Goal: Task Accomplishment & Management: Manage account settings

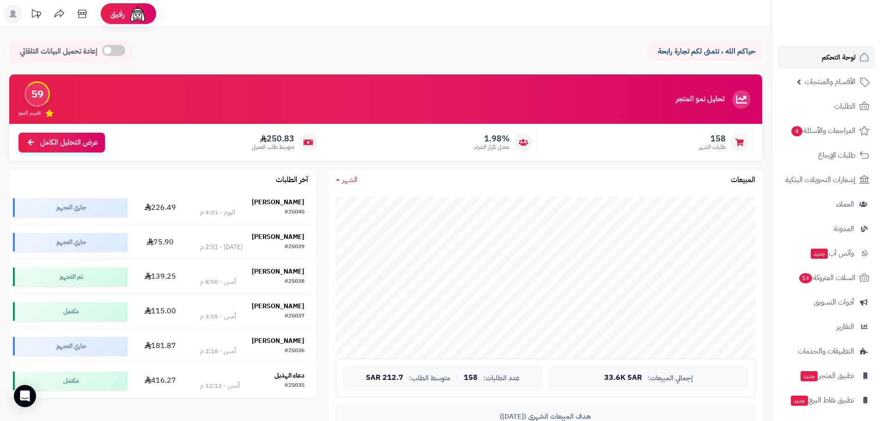
click at [842, 58] on span "لوحة التحكم" at bounding box center [838, 57] width 34 height 13
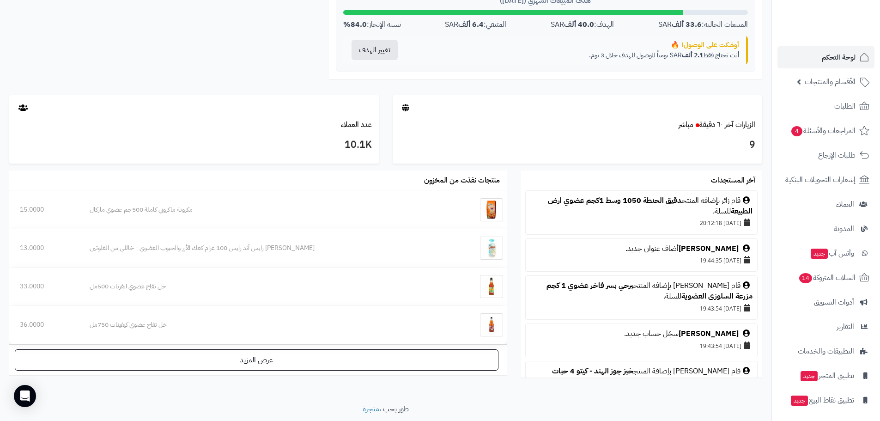
scroll to position [445, 0]
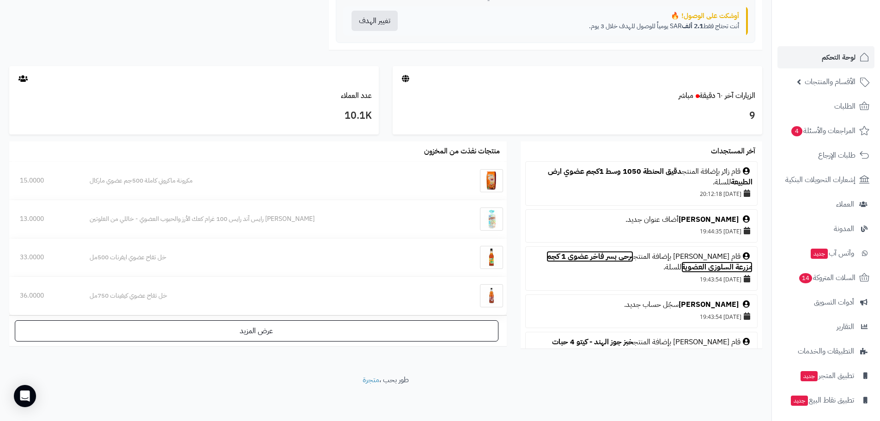
click at [621, 258] on link "برحي بسر فاخر عضوي 1 كجم مزرعة السلوزى العضوية" at bounding box center [649, 262] width 206 height 22
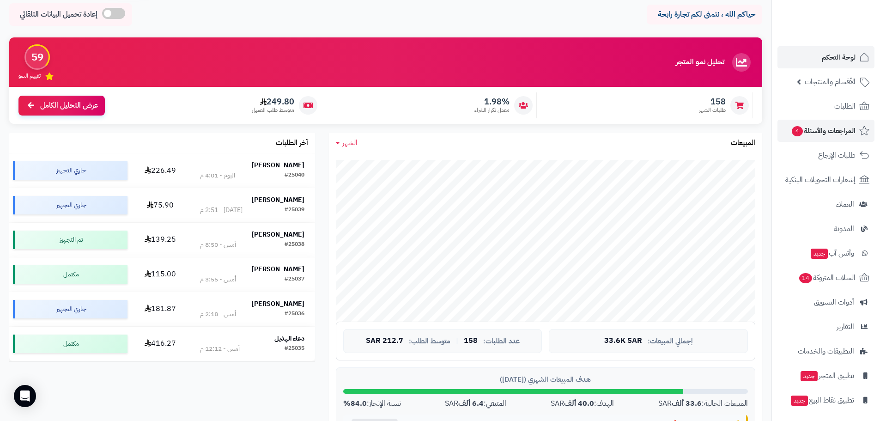
scroll to position [0, 0]
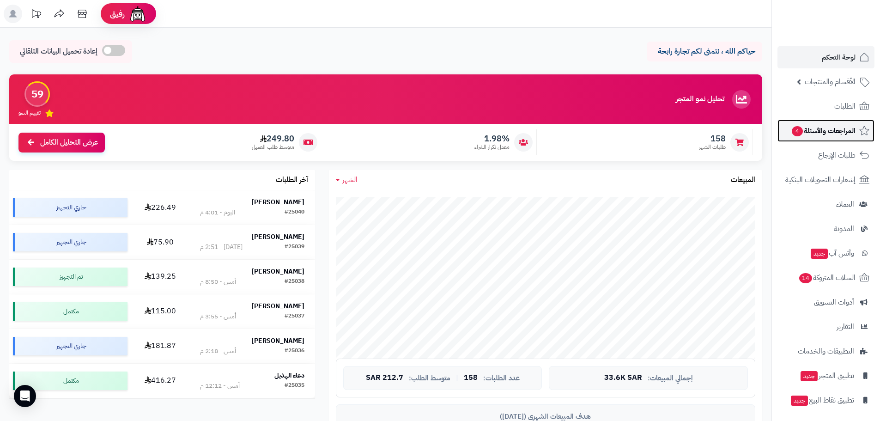
click at [812, 131] on span "المراجعات والأسئلة 4" at bounding box center [823, 130] width 65 height 13
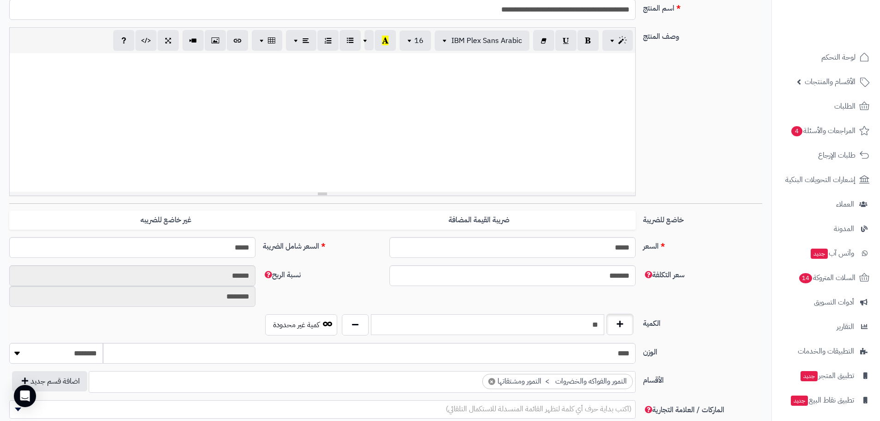
scroll to position [399, 0]
drag, startPoint x: 0, startPoint y: 0, endPoint x: 620, endPoint y: 325, distance: 699.5
click at [620, 325] on div "**" at bounding box center [487, 324] width 296 height 21
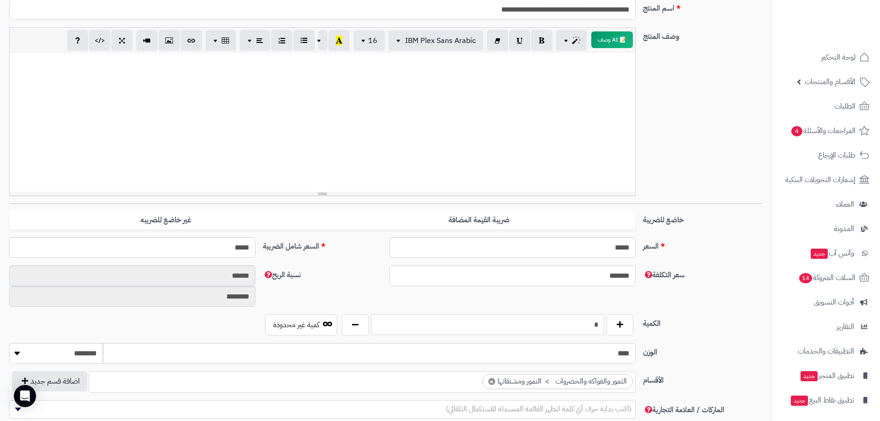
type input "*"
click at [730, 274] on label "سعر التكلفة" at bounding box center [702, 272] width 127 height 15
click at [635, 274] on input "*******" at bounding box center [512, 275] width 246 height 21
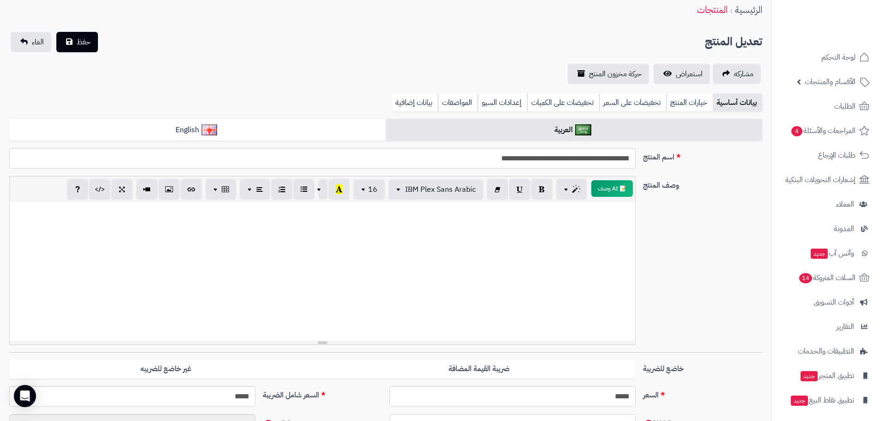
scroll to position [0, 0]
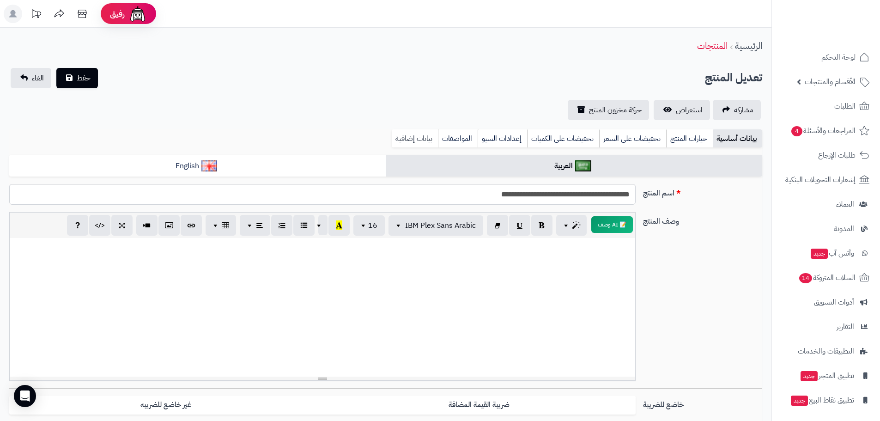
click at [400, 137] on link "بيانات إضافية" at bounding box center [415, 138] width 46 height 18
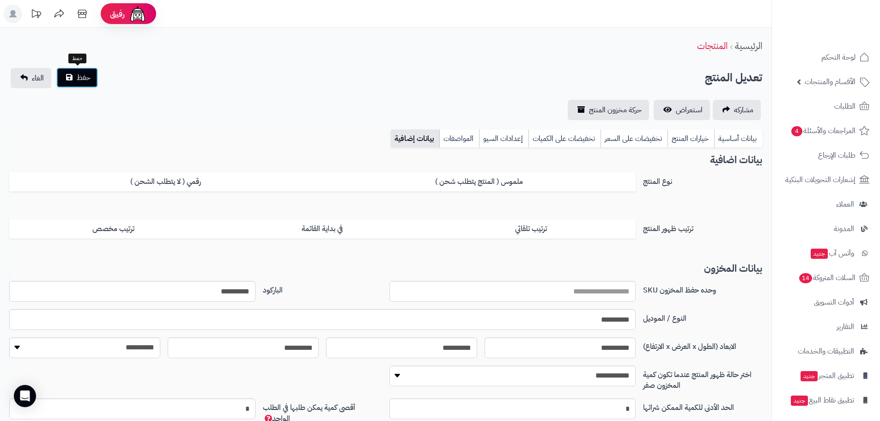
click at [85, 76] on span "حفظ" at bounding box center [84, 77] width 14 height 11
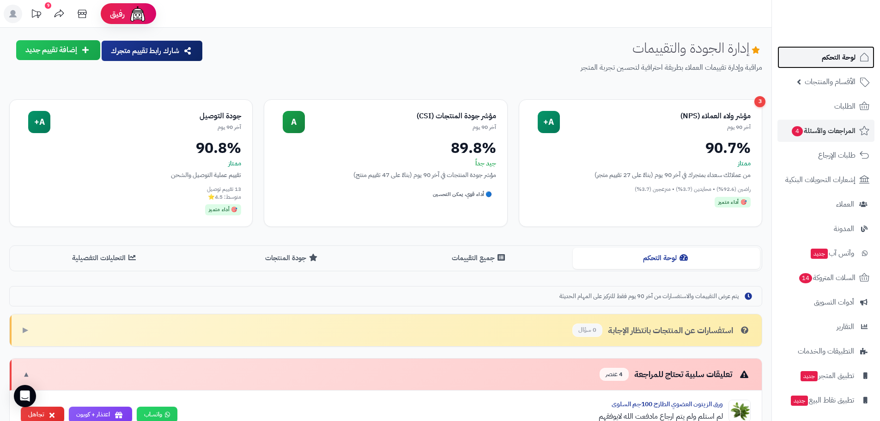
click at [833, 56] on span "لوحة التحكم" at bounding box center [838, 57] width 34 height 13
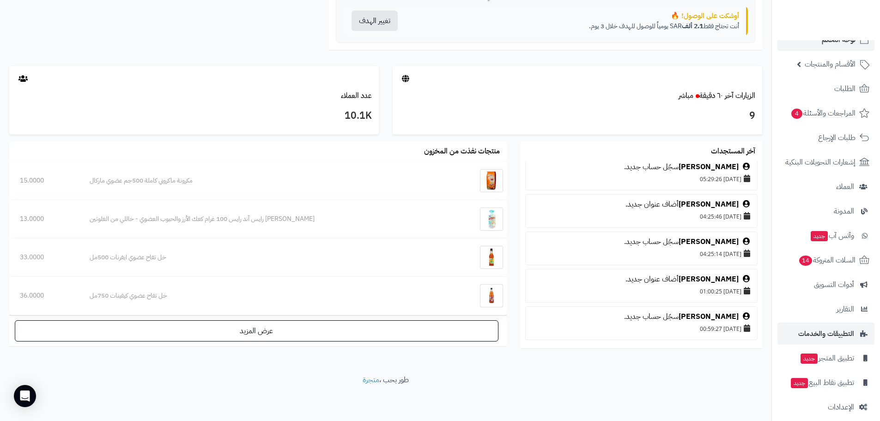
scroll to position [26, 0]
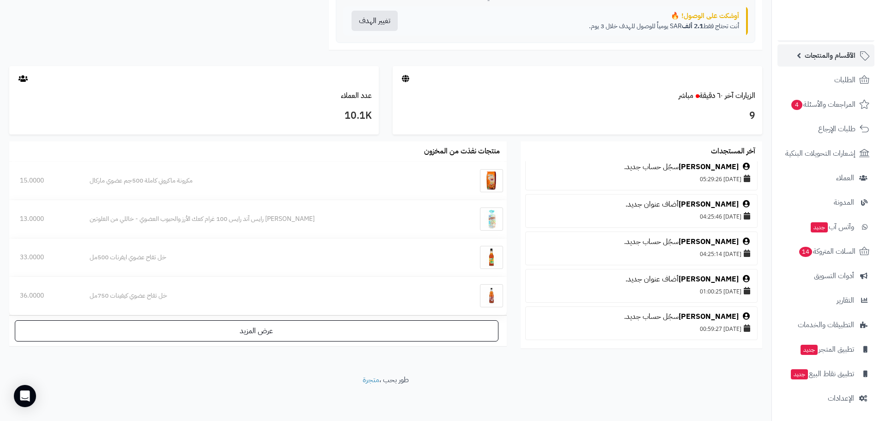
click at [818, 58] on span "الأقسام والمنتجات" at bounding box center [829, 55] width 51 height 13
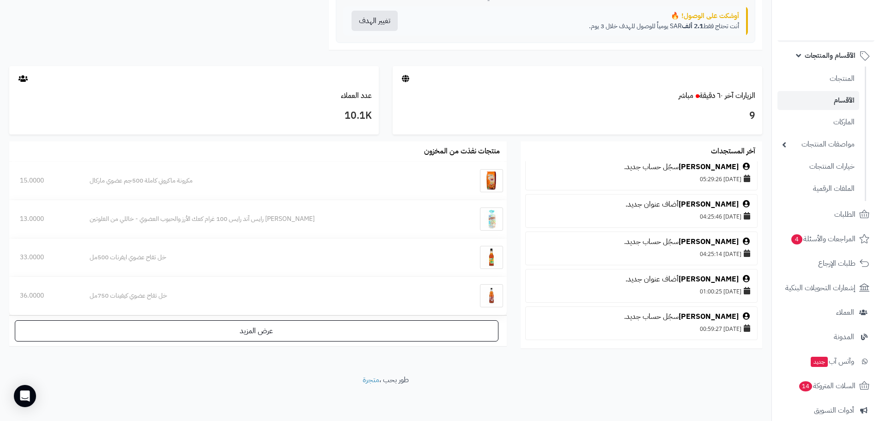
scroll to position [0, 0]
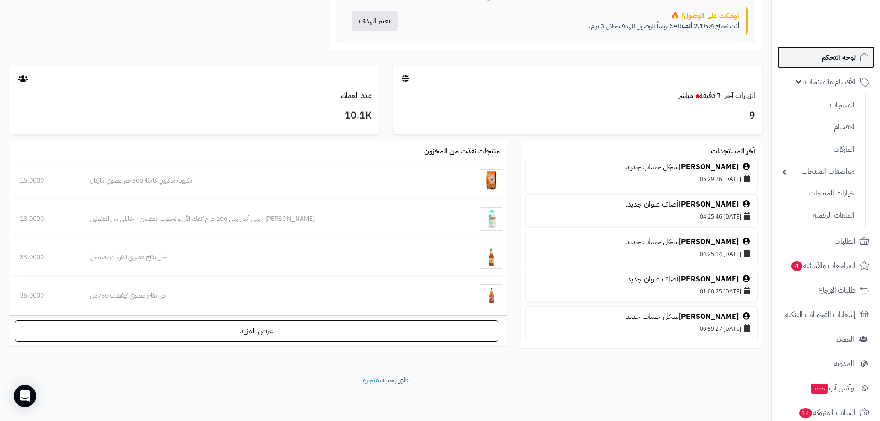
click at [825, 58] on span "لوحة التحكم" at bounding box center [838, 57] width 34 height 13
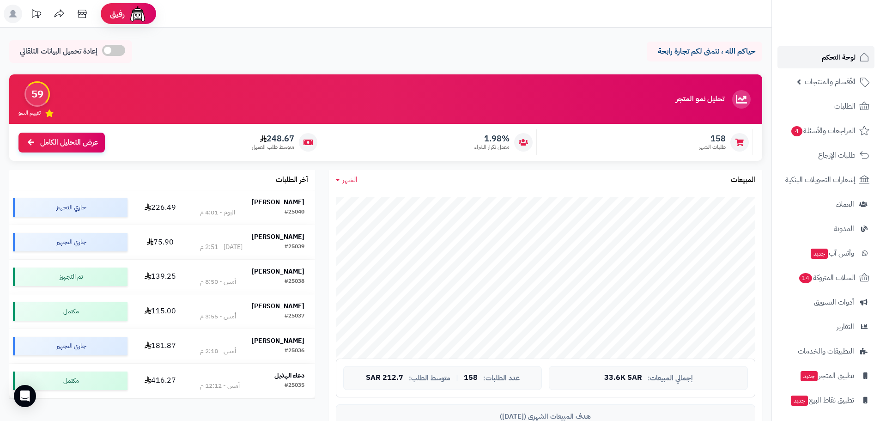
click at [847, 61] on span "لوحة التحكم" at bounding box center [838, 57] width 34 height 13
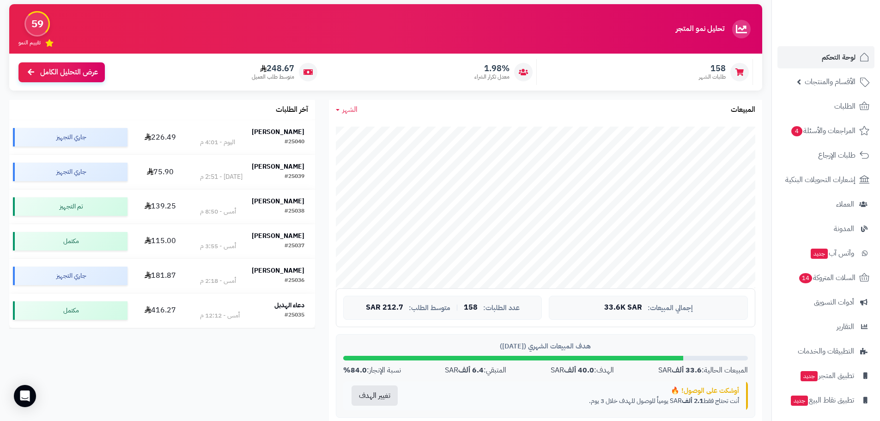
scroll to position [29, 0]
